Goal: Complete application form

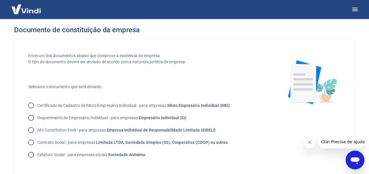
click at [200, 107] on strong "Micro Empresário Individual (MEI)" at bounding box center [198, 105] width 63 height 5
click at [37, 107] on input "Certificado de Cadastro de Micro Empresário Individual - para empresas Micro Em…" at bounding box center [31, 106] width 12 height 12
radio input "true"
click at [0, 99] on html "Documento de constituição da empresa Envie um dos documentos abaixo que comprov…" at bounding box center [184, 87] width 369 height 174
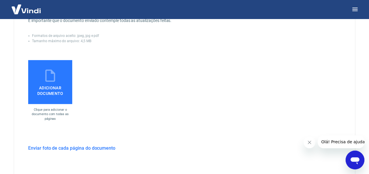
scroll to position [164, 0]
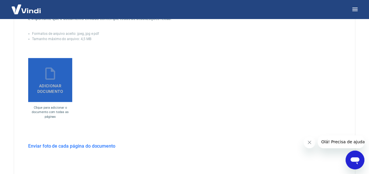
click at [65, 89] on span "Adicionar documento" at bounding box center [50, 87] width 39 height 13
click at [0, 0] on input "Adicionar documento" at bounding box center [0, 0] width 0 height 0
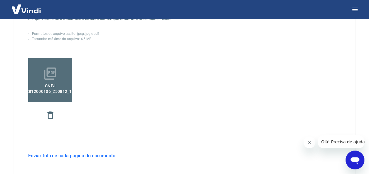
click at [183, 69] on div "CNPJ 59402812000106_250812_101728 (1).pdf" at bounding box center [148, 93] width 240 height 71
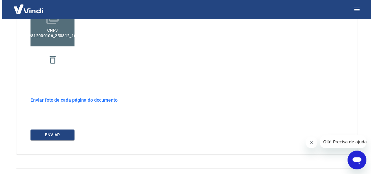
scroll to position [232, 0]
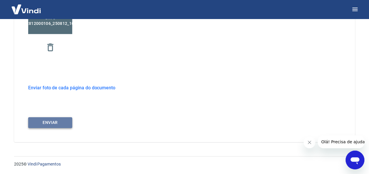
click at [43, 121] on button "ENVIAR" at bounding box center [50, 122] width 44 height 11
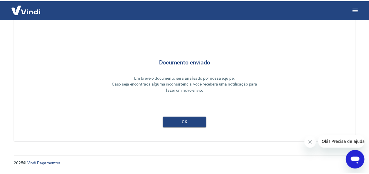
scroll to position [29, 0]
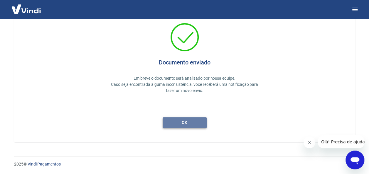
click at [195, 124] on button "ok" at bounding box center [185, 122] width 44 height 11
